Goal: Consume media (video, audio)

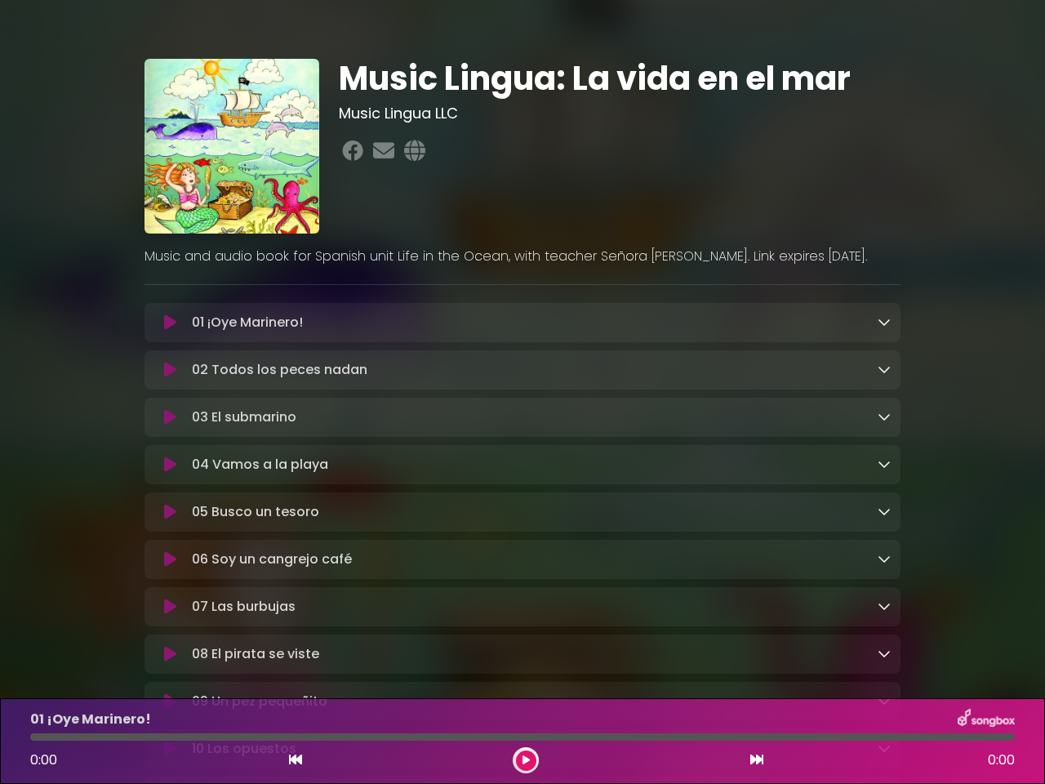
click at [170, 323] on icon at bounding box center [170, 322] width 12 height 16
click at [884, 323] on icon at bounding box center [884, 321] width 13 height 13
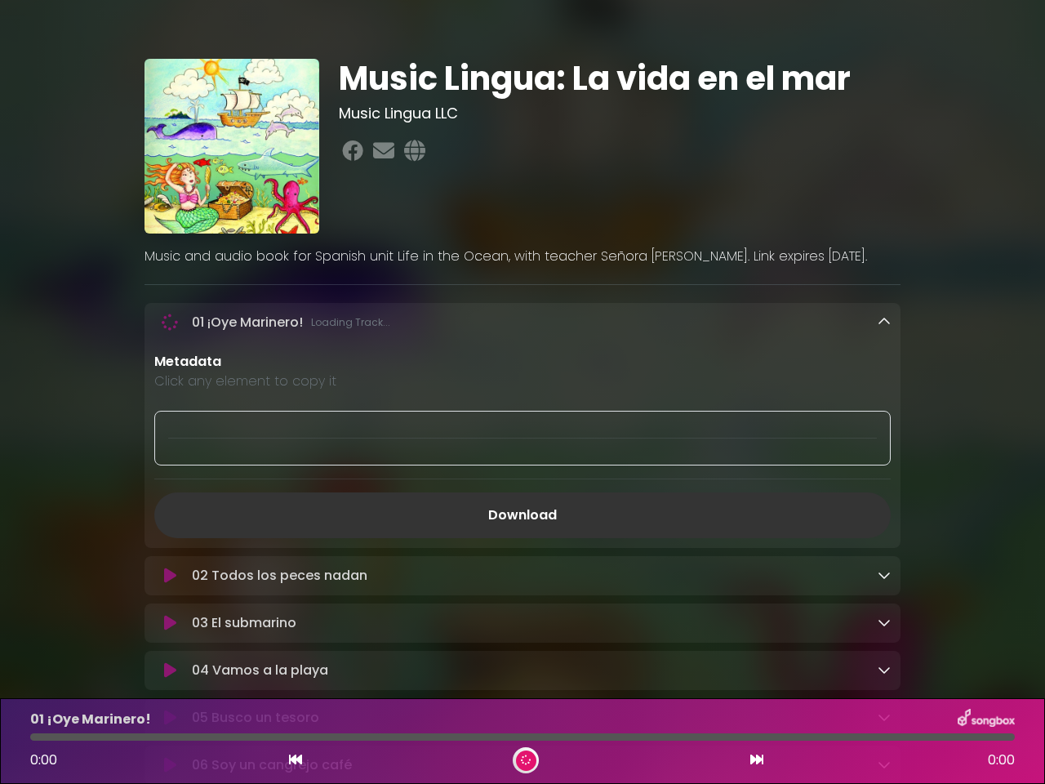
click at [170, 556] on div "02 Todos los peces nadan Loading Track..." at bounding box center [523, 575] width 756 height 39
click at [884, 371] on p "Metadata" at bounding box center [522, 362] width 737 height 20
click at [170, 420] on div at bounding box center [522, 438] width 737 height 55
click at [884, 419] on div at bounding box center [522, 438] width 737 height 55
click at [170, 468] on div "Metadata Click any element to copy it Download" at bounding box center [523, 445] width 756 height 186
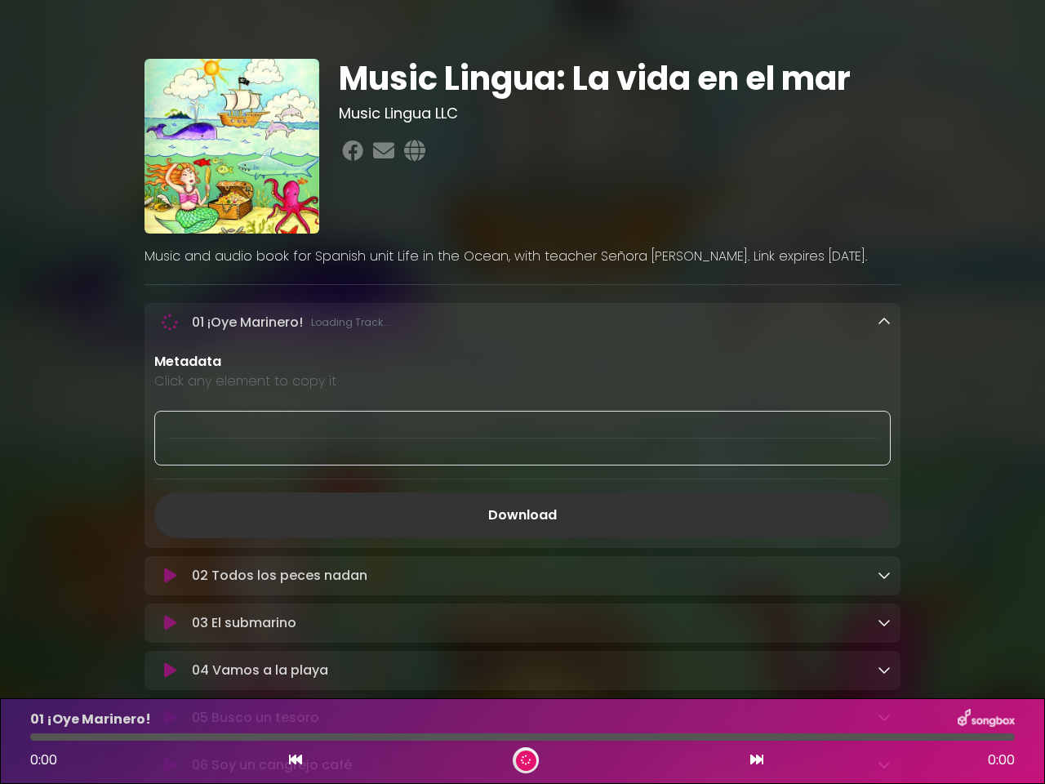
click at [884, 467] on div "Metadata Click any element to copy it Download" at bounding box center [523, 445] width 756 height 186
click at [170, 516] on link "Download" at bounding box center [522, 515] width 737 height 46
click at [884, 515] on link "Download" at bounding box center [522, 515] width 737 height 46
